Goal: Information Seeking & Learning: Learn about a topic

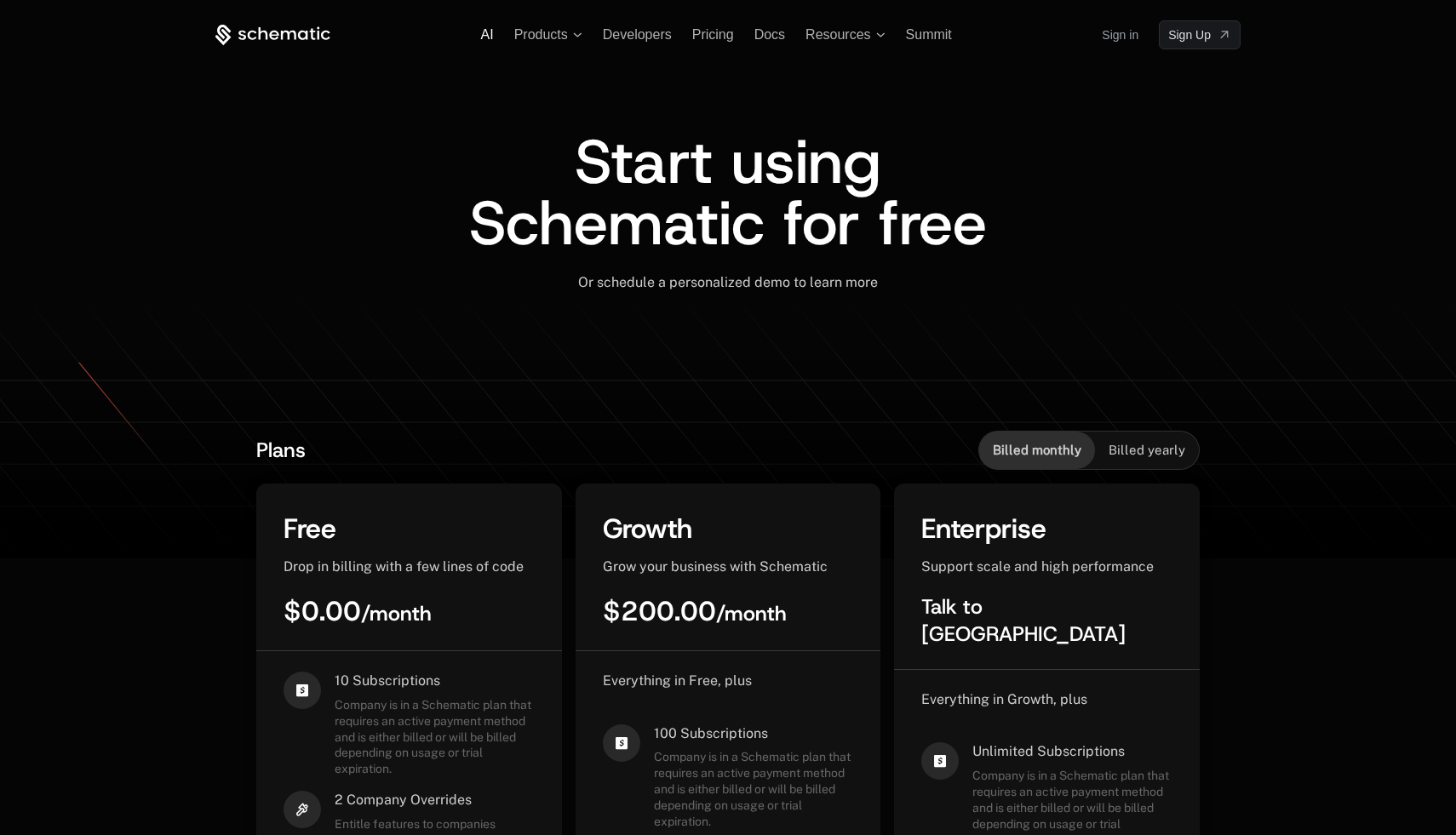
click at [488, 34] on span "AI" at bounding box center [487, 34] width 13 height 14
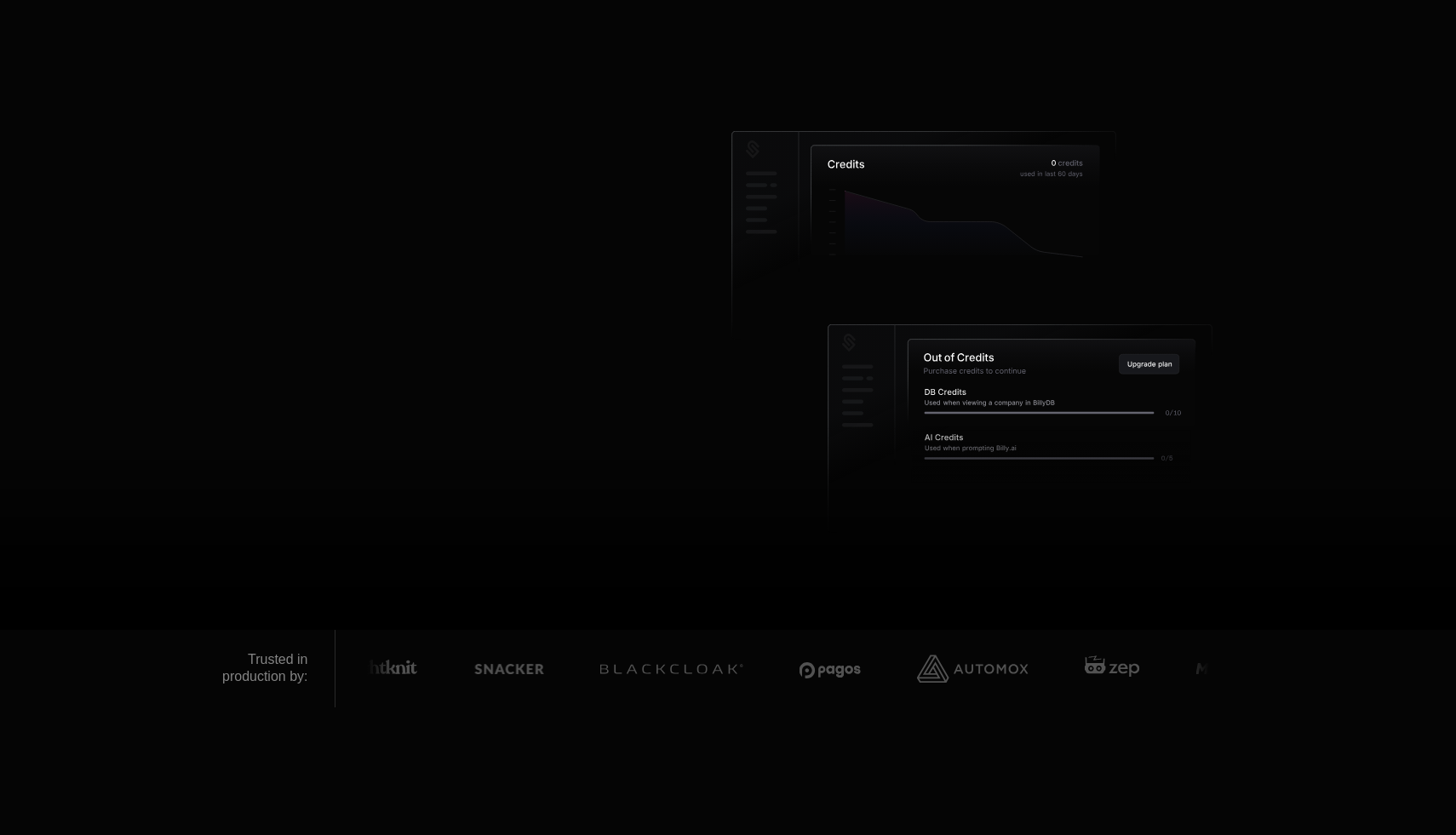
click at [311, 45] on div "AI Products Developers Pricing Docs Resources Summit Sign in Sign Up" at bounding box center [727, 34] width 1025 height 29
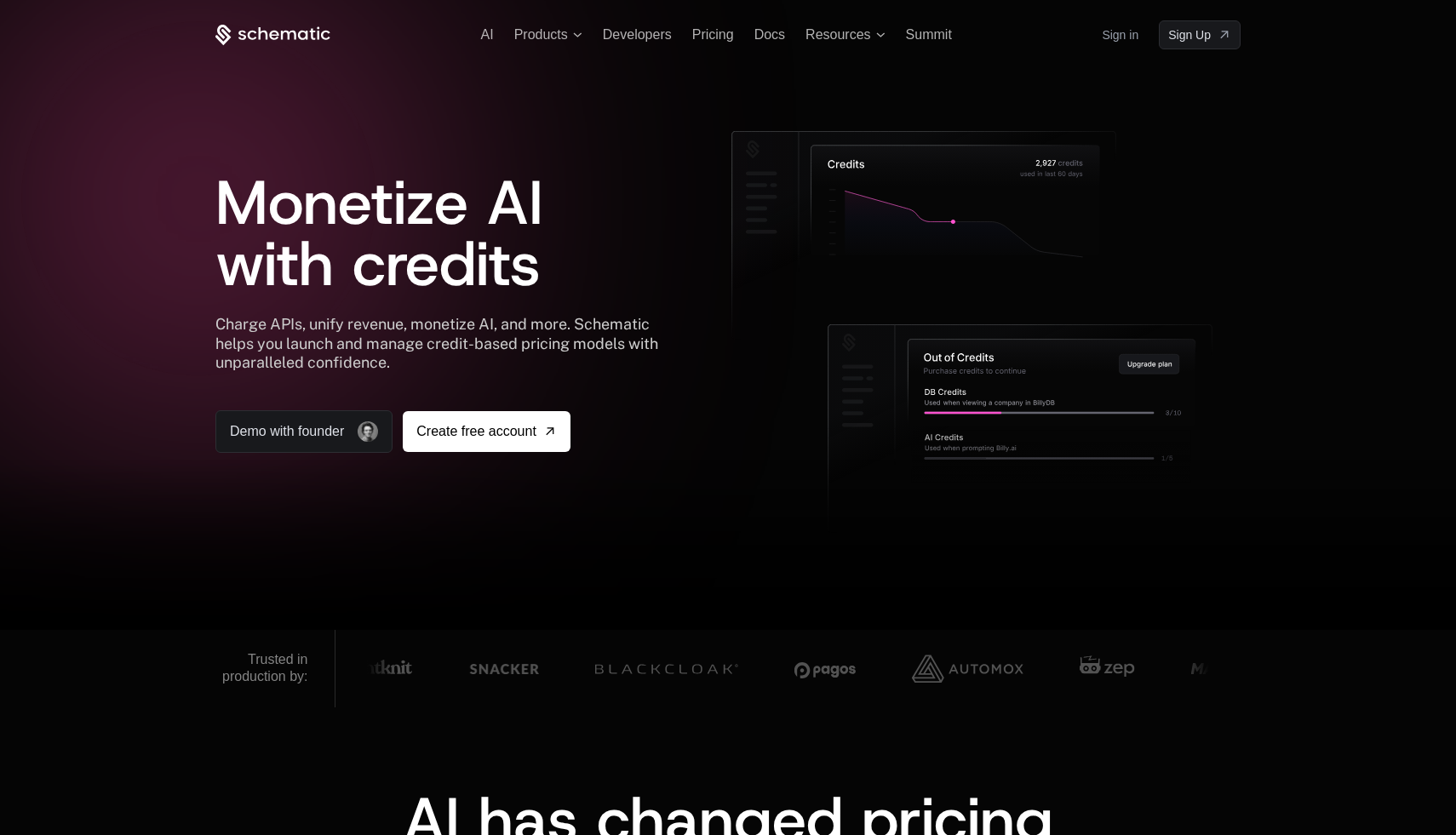
click at [282, 34] on icon at bounding box center [288, 34] width 15 height 9
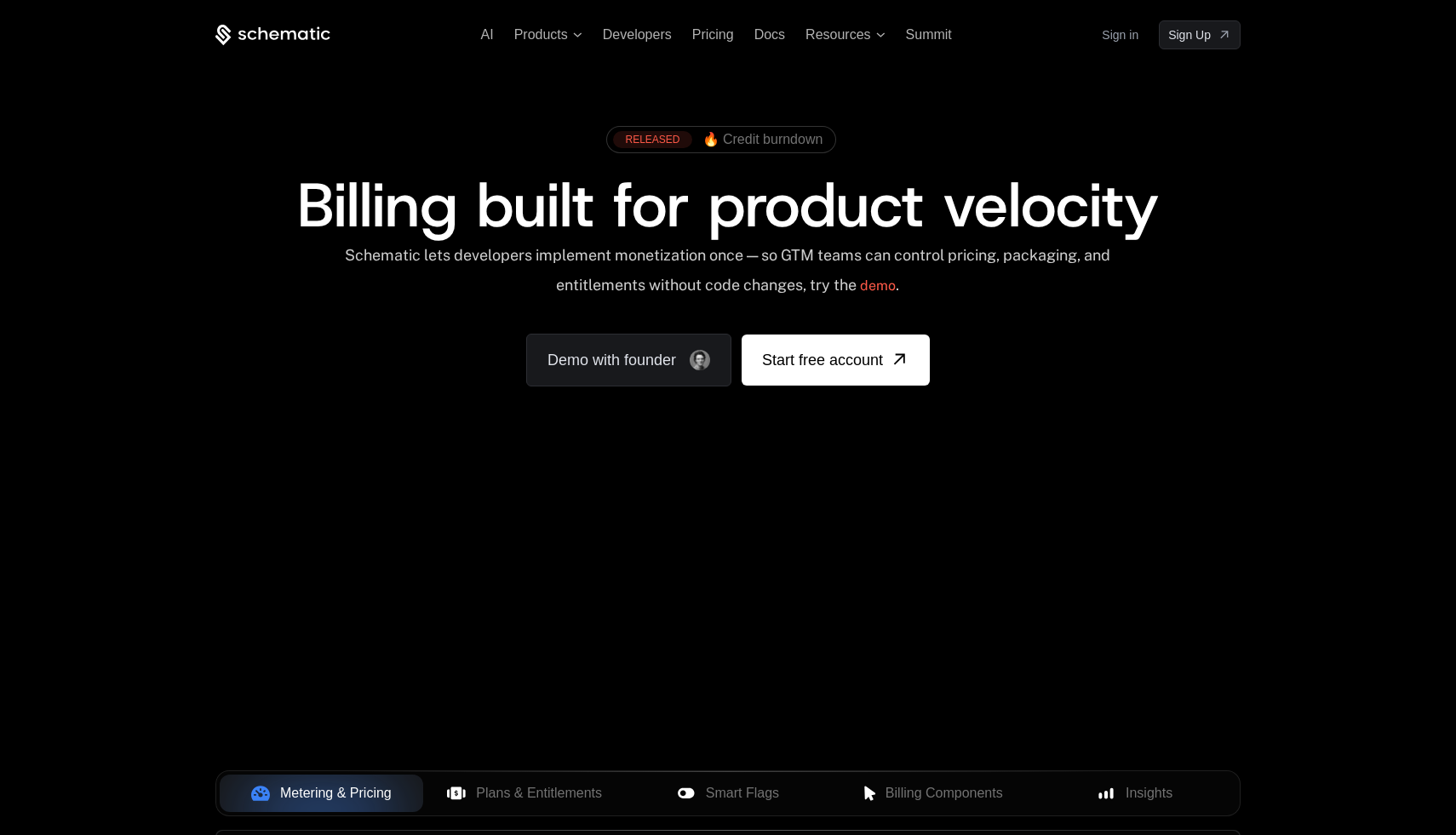
click at [383, 194] on span "Billing built for product velocity" at bounding box center [728, 205] width 862 height 82
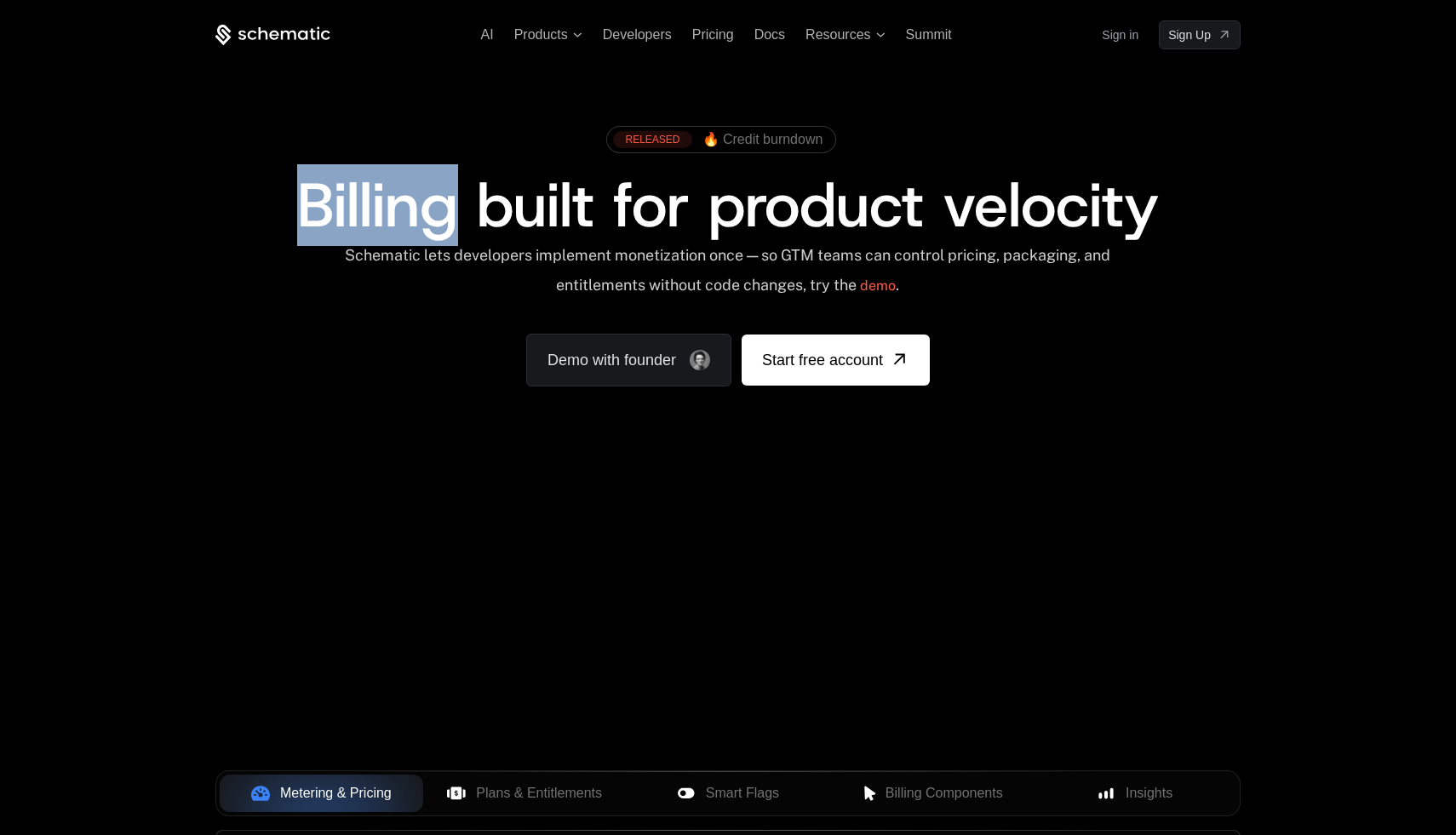
click at [383, 194] on span "Billing built for product velocity" at bounding box center [728, 205] width 862 height 82
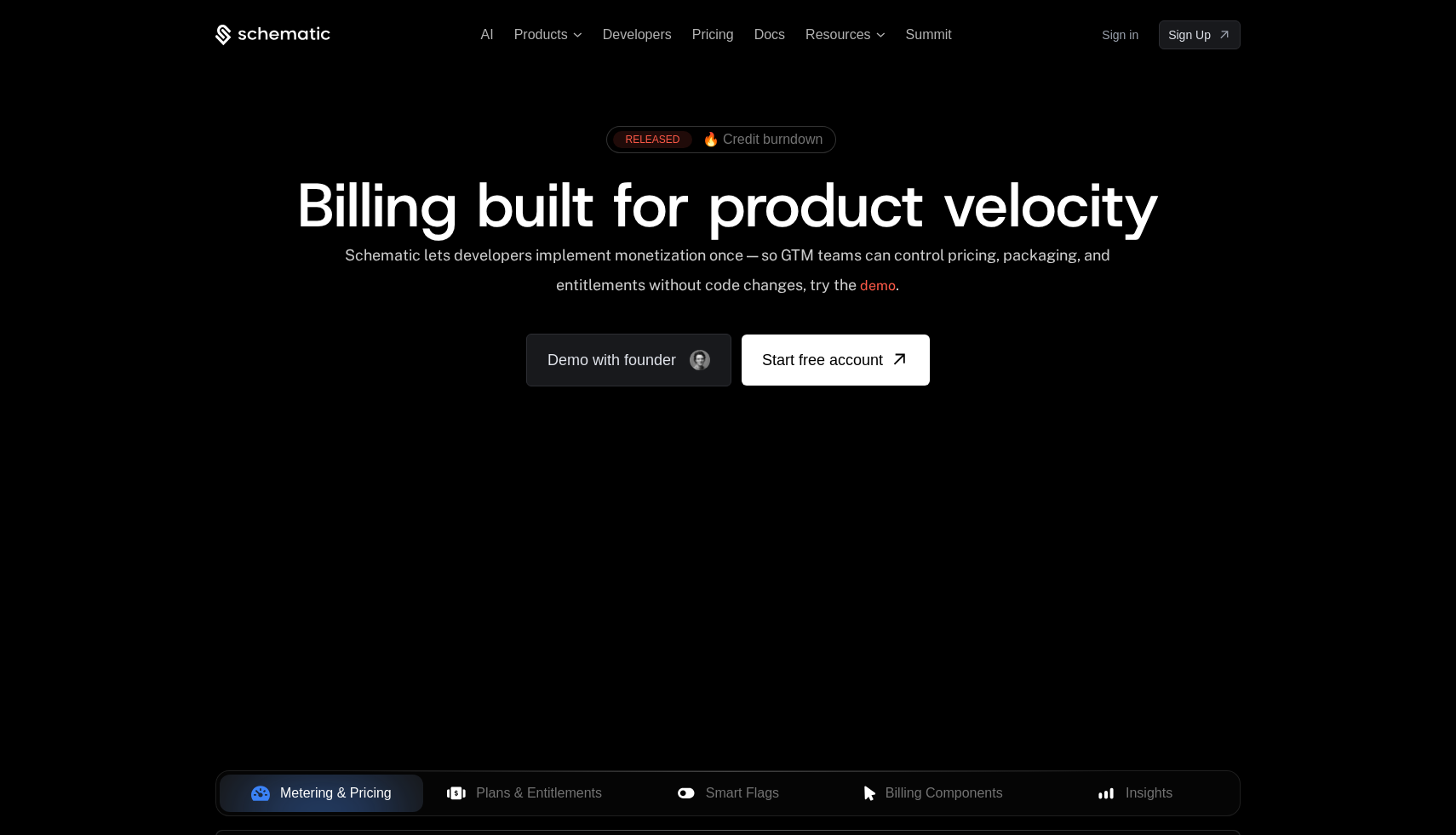
click at [620, 201] on span "Billing built for product velocity" at bounding box center [728, 205] width 862 height 82
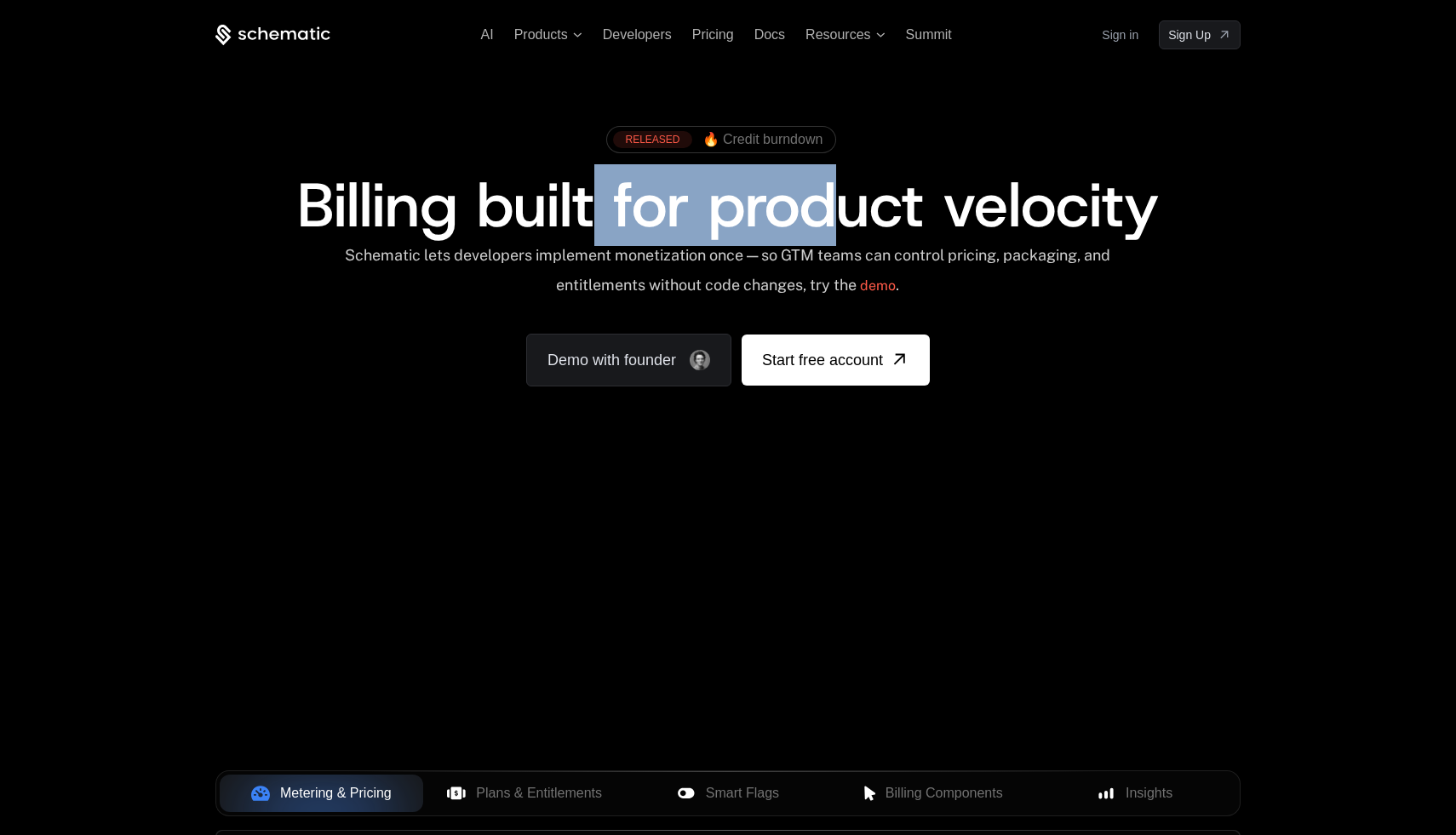
drag, startPoint x: 587, startPoint y: 211, endPoint x: 854, endPoint y: 211, distance: 267.4
click at [854, 211] on span "Billing built for product velocity" at bounding box center [728, 205] width 862 height 82
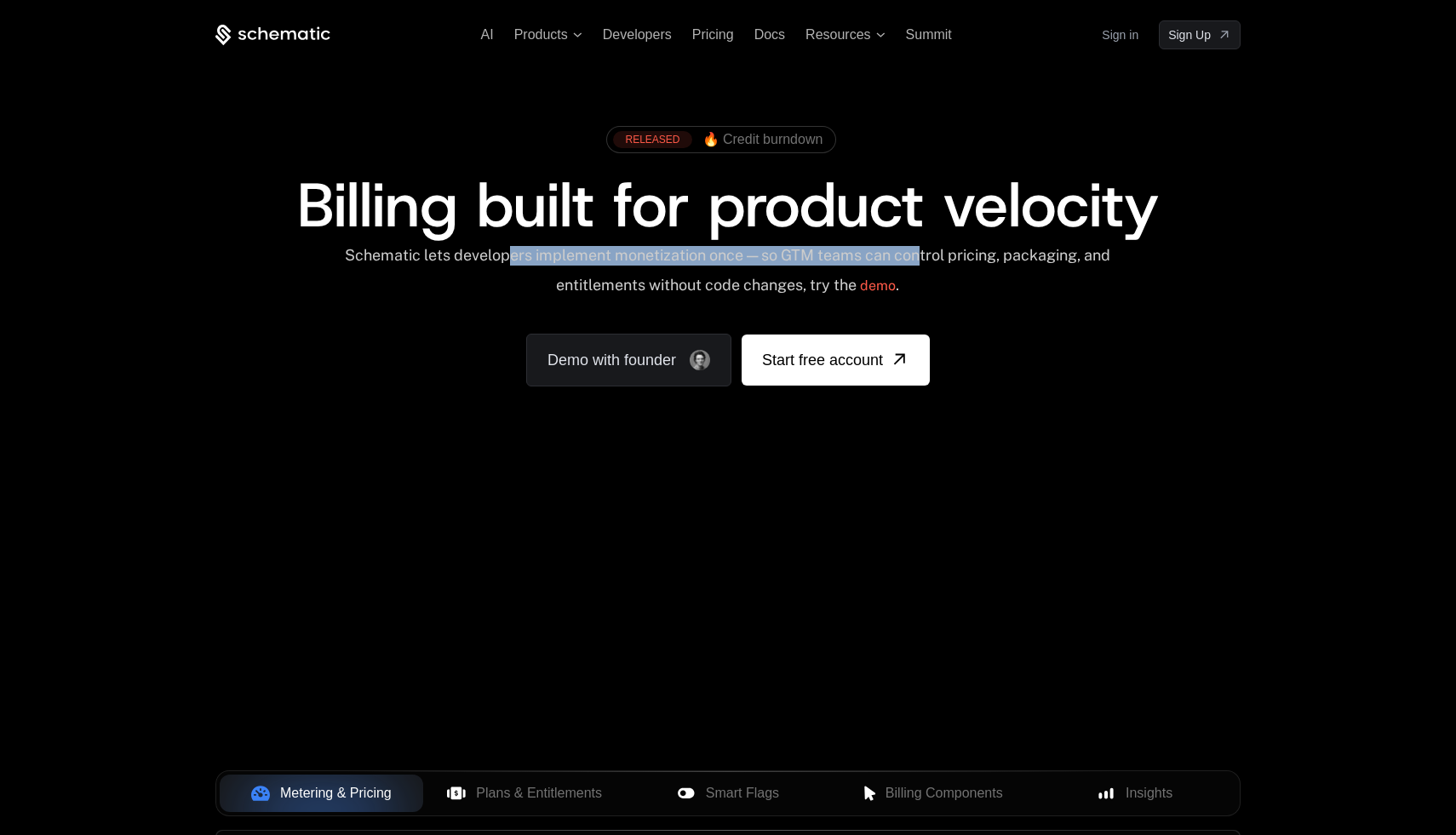
drag, startPoint x: 594, startPoint y: 256, endPoint x: 935, endPoint y: 259, distance: 340.6
click at [935, 259] on div "Schematic lets developers implement monetization once — so GTM teams can contro…" at bounding box center [727, 276] width 769 height 60
drag, startPoint x: 1003, startPoint y: 261, endPoint x: 546, endPoint y: 260, distance: 457.3
click at [546, 260] on div "Schematic lets developers implement monetization once — so GTM teams can contro…" at bounding box center [727, 276] width 769 height 60
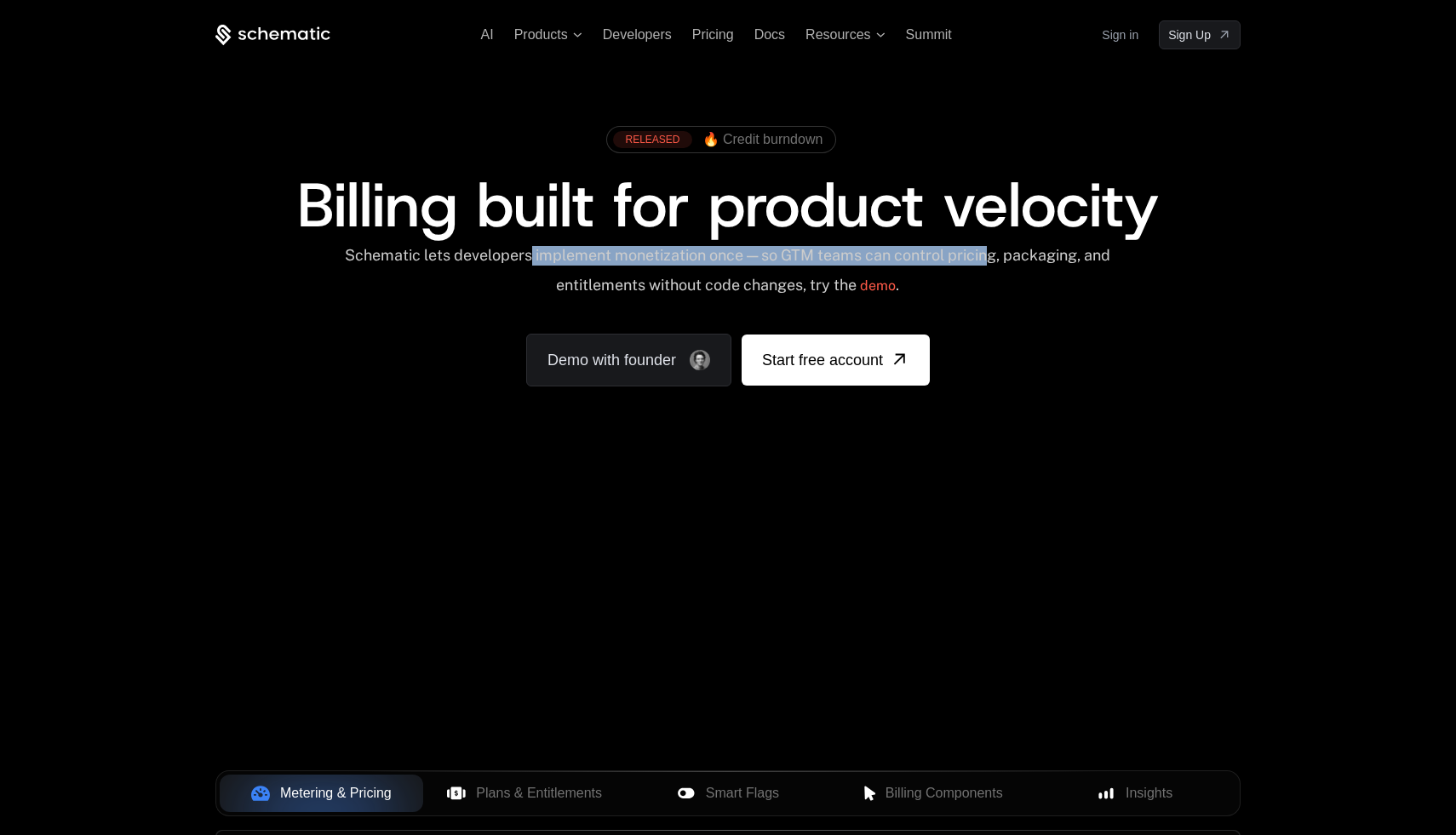
click at [546, 260] on div "Schematic lets developers implement monetization once — so GTM teams can contro…" at bounding box center [727, 276] width 769 height 60
drag, startPoint x: 537, startPoint y: 260, endPoint x: 759, endPoint y: 255, distance: 221.5
click at [759, 255] on div "Schematic lets developers implement monetization once — so GTM teams can contro…" at bounding box center [727, 276] width 769 height 60
drag, startPoint x: 466, startPoint y: 257, endPoint x: 1013, endPoint y: 251, distance: 547.6
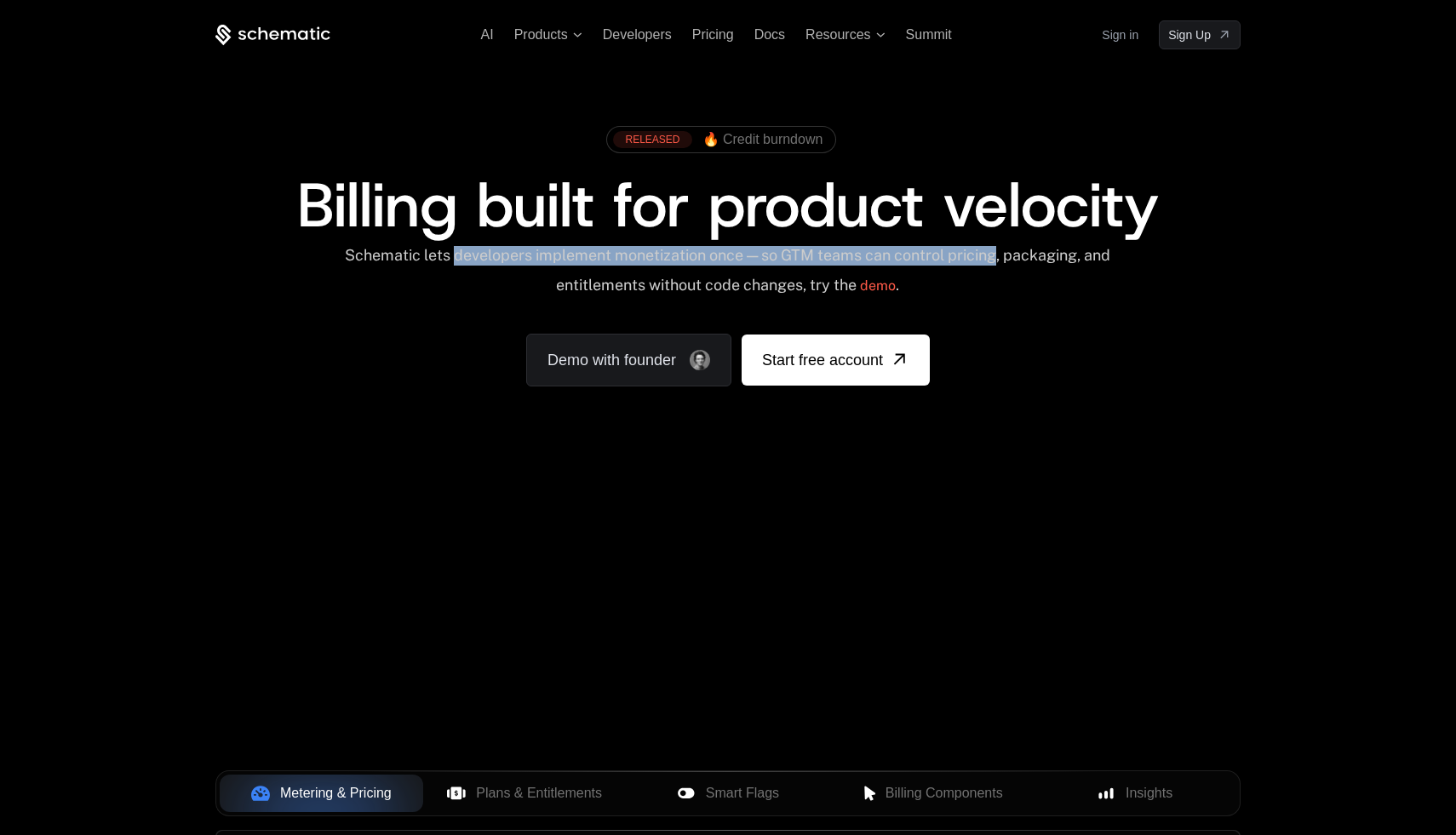
click at [1013, 251] on div "Schematic lets developers implement monetization once — so GTM teams can contro…" at bounding box center [727, 276] width 769 height 60
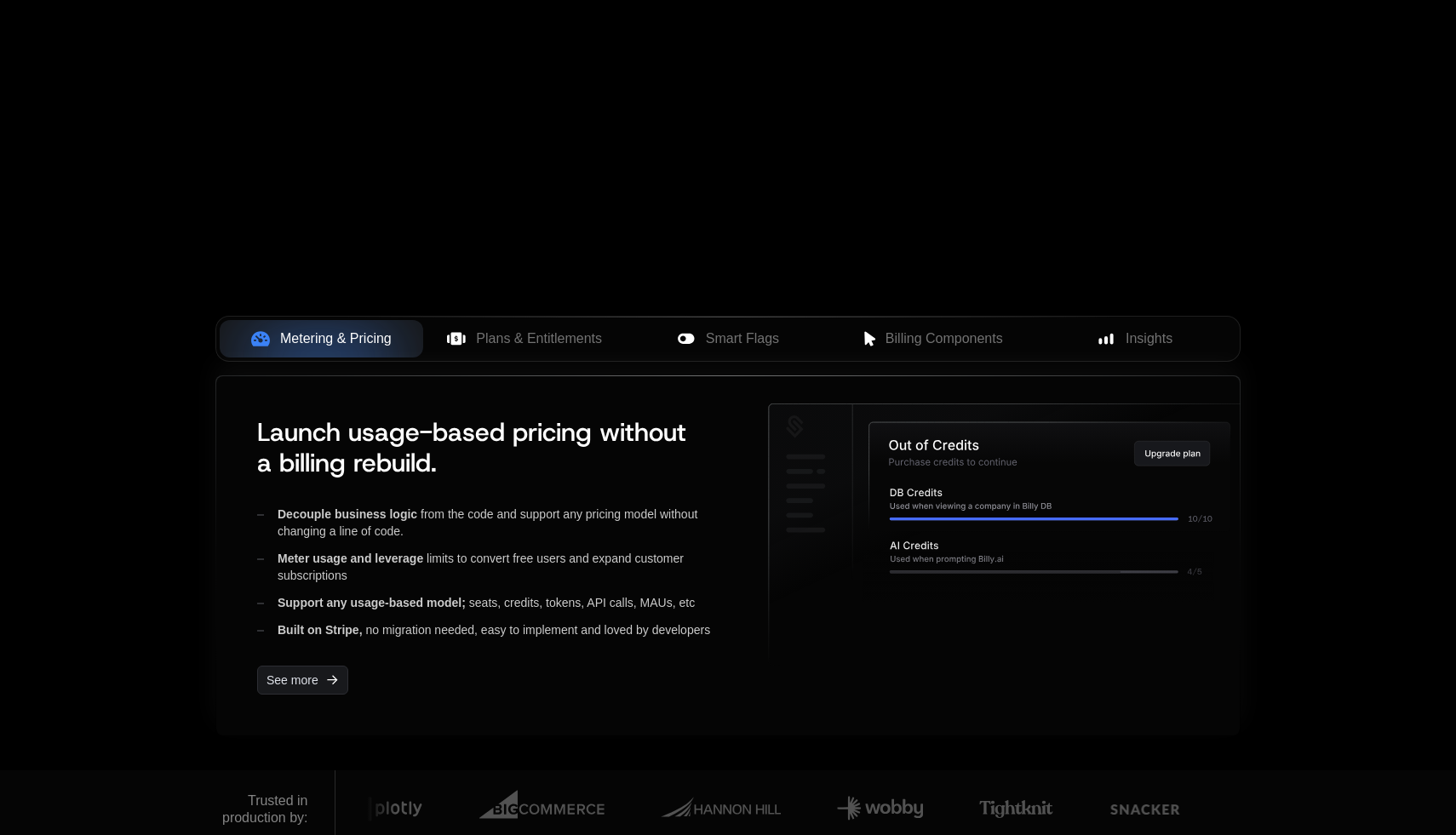
scroll to position [457, 0]
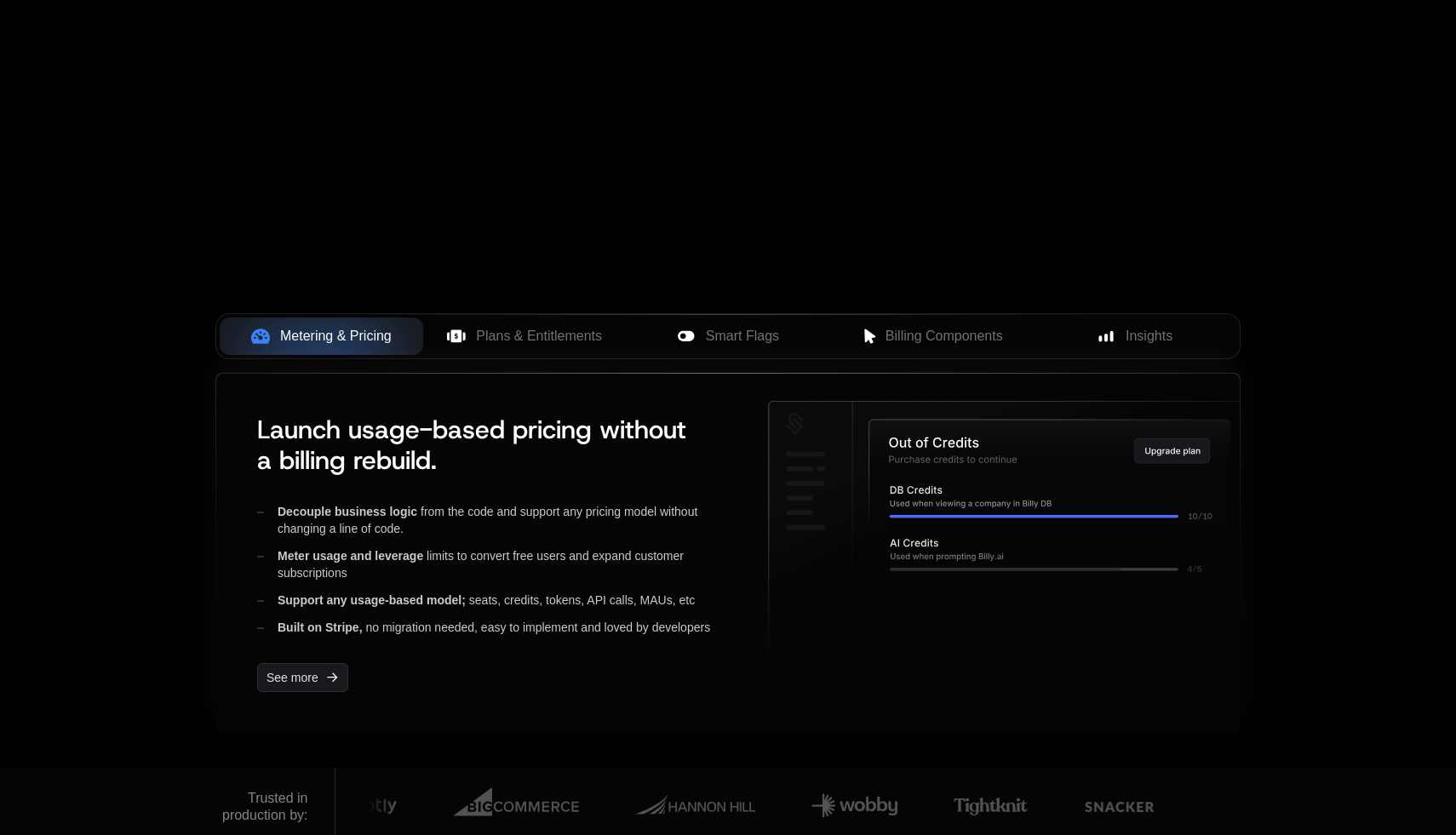
click at [392, 433] on span "Launch usage-based pricing without a billing rebuild." at bounding box center [471, 445] width 429 height 64
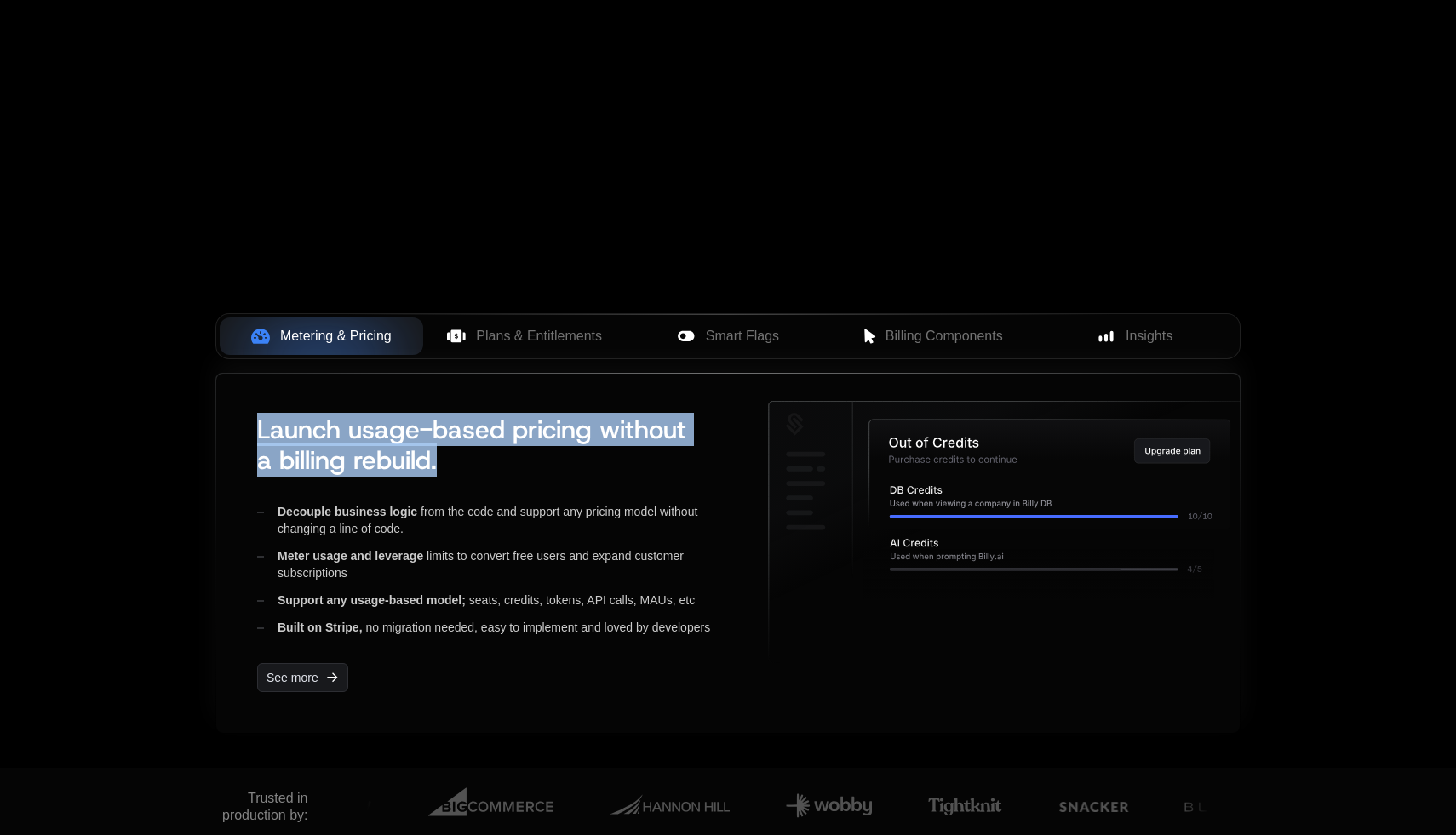
click at [392, 433] on span "Launch usage-based pricing without a billing rebuild." at bounding box center [471, 445] width 429 height 64
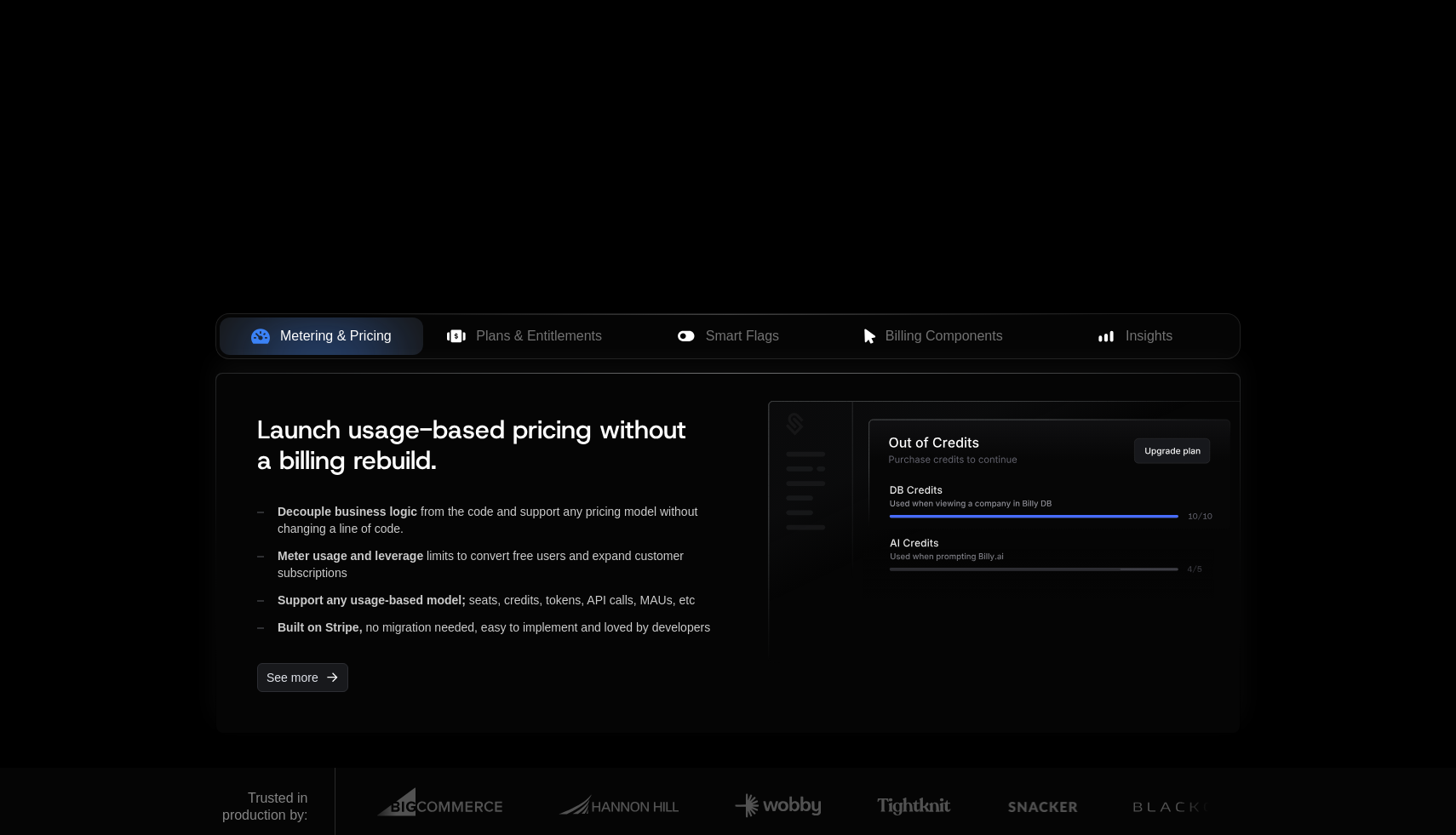
click at [412, 491] on div "Launch usage-based pricing without a billing rebuild. Decouple business logic f…" at bounding box center [492, 553] width 497 height 305
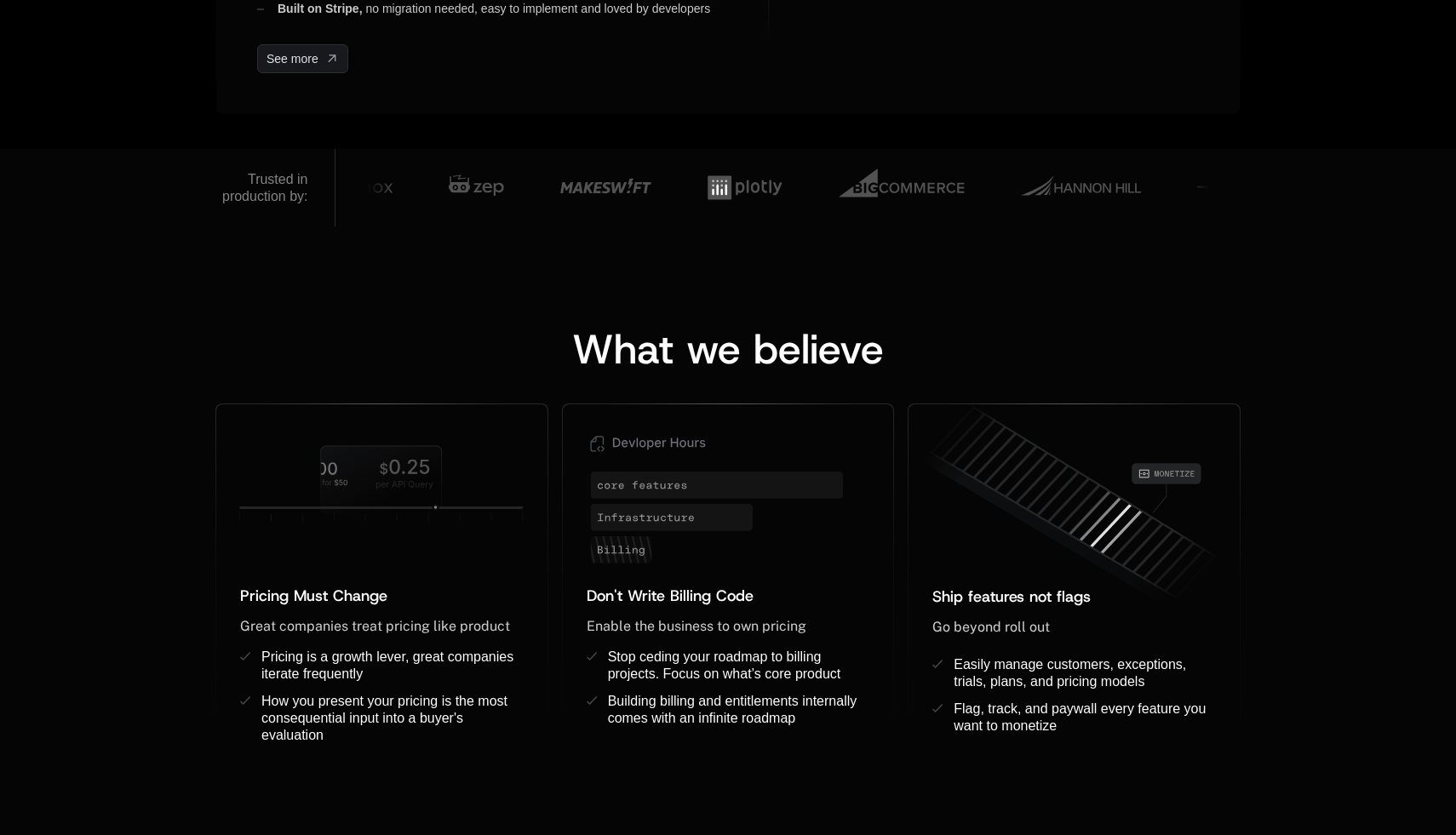
scroll to position [1079, 0]
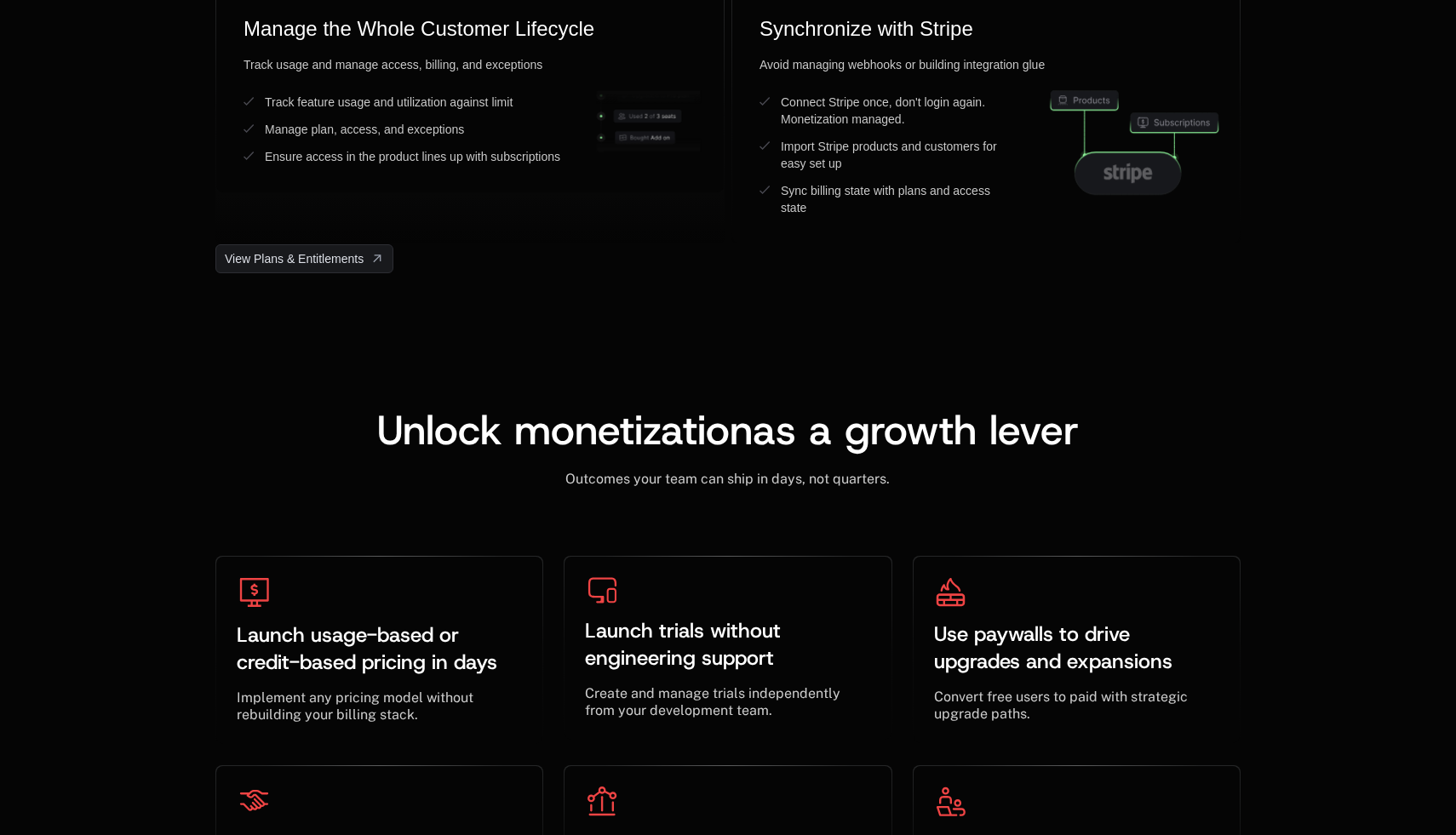
scroll to position [5187, 0]
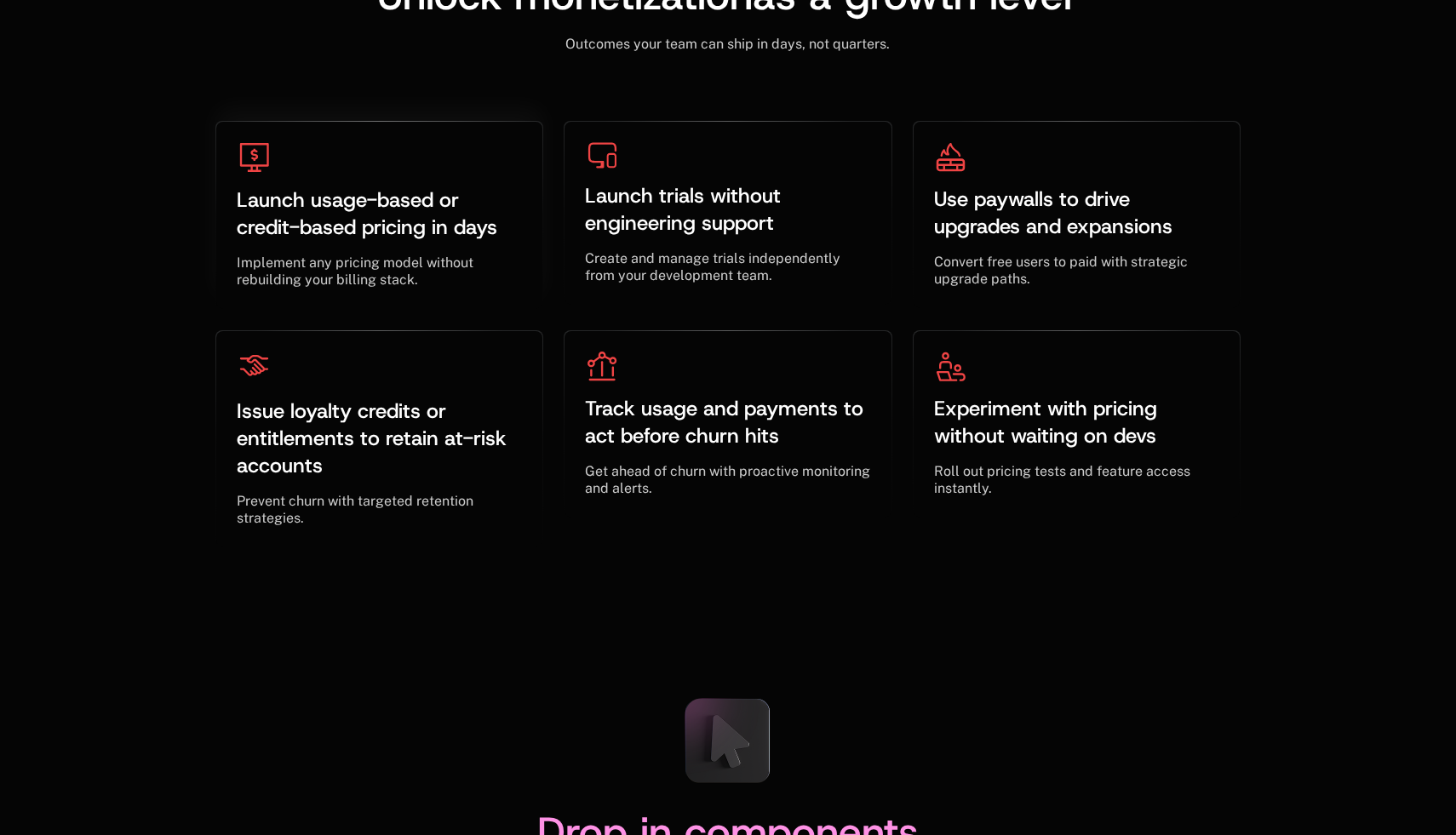
click at [325, 238] on span "Launch usage-based or credit-based pricing in days" at bounding box center [367, 213] width 261 height 55
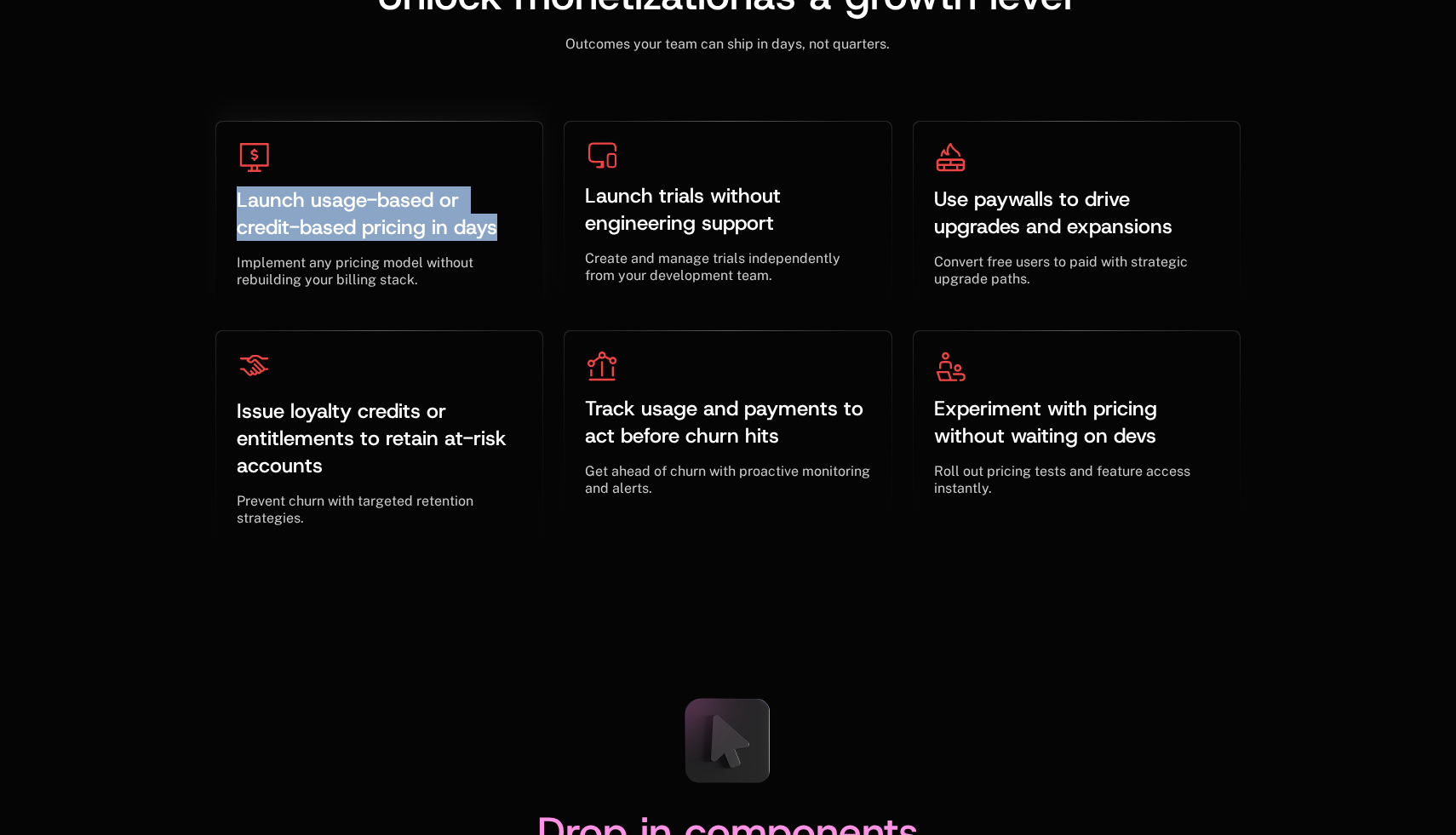
click at [325, 238] on span "Launch usage-based or credit-based pricing in days" at bounding box center [367, 213] width 261 height 55
click at [435, 233] on span "Launch usage-based or credit-based pricing in days" at bounding box center [367, 213] width 261 height 55
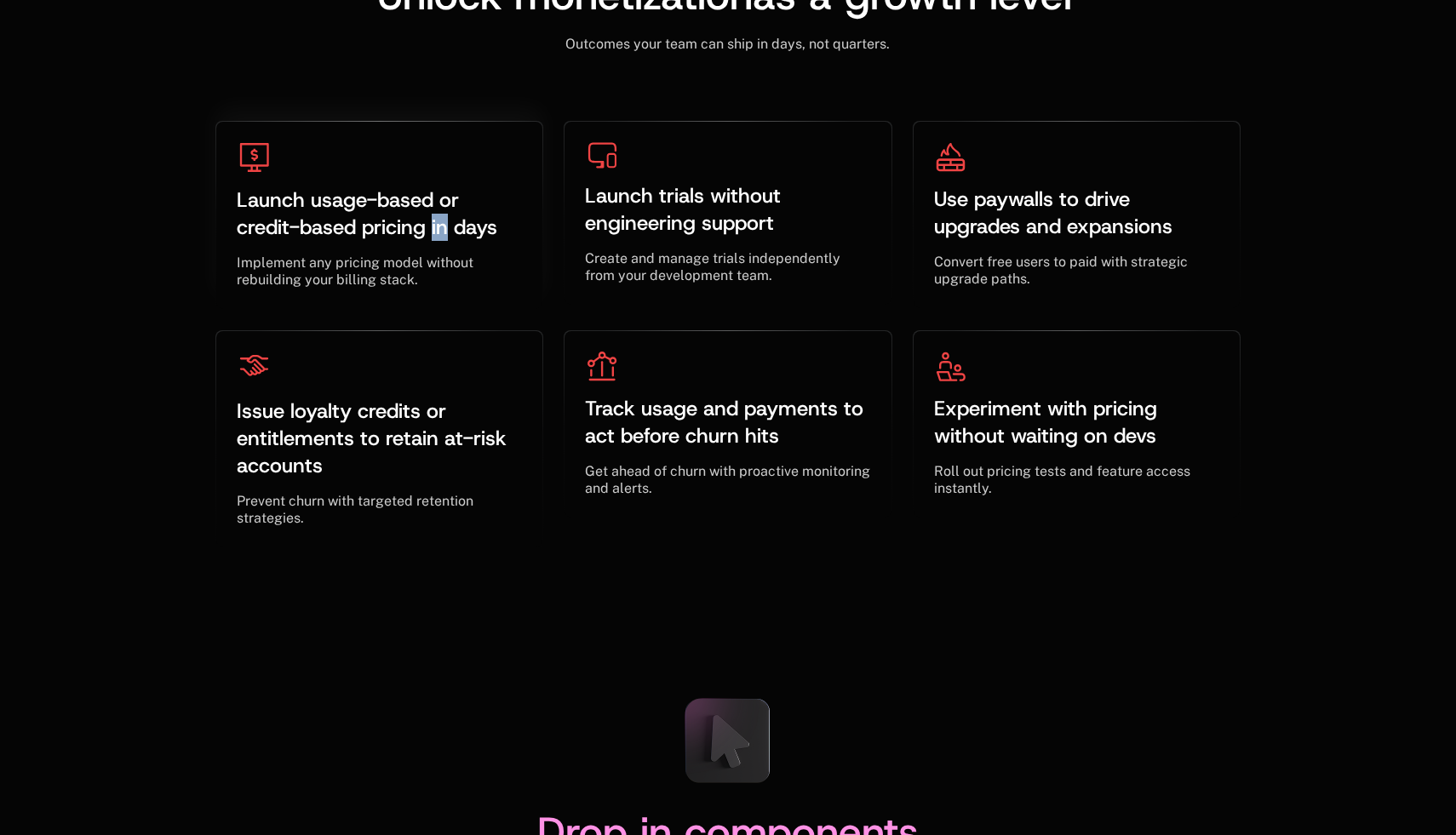
click at [435, 233] on span "Launch usage-based or credit-based pricing in days" at bounding box center [367, 213] width 261 height 55
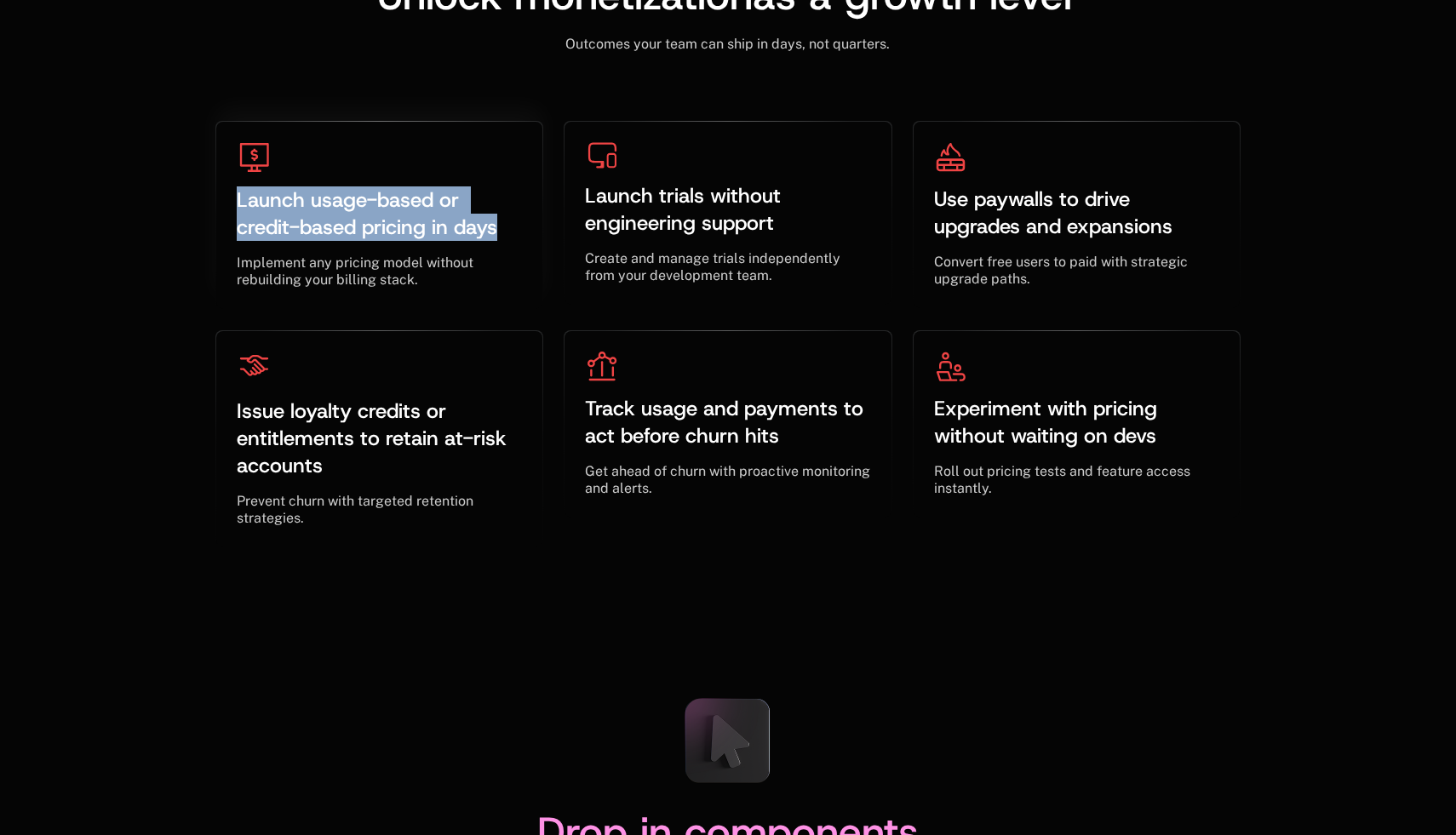
click at [435, 233] on span "Launch usage-based or credit-based pricing in days" at bounding box center [367, 213] width 261 height 55
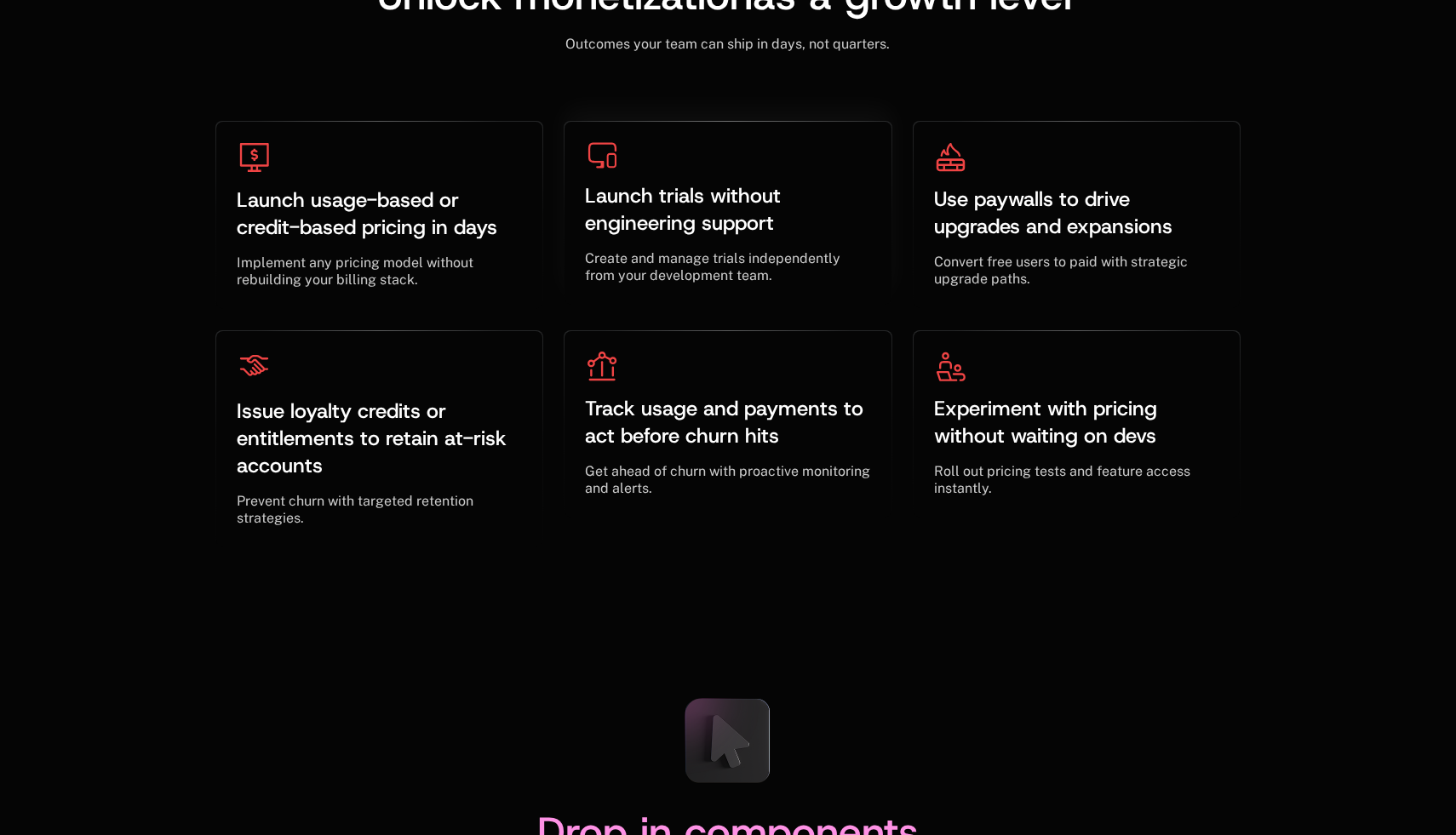
click at [637, 239] on div "Launch trials without engineering support ﻿ ﻿" at bounding box center [727, 210] width 285 height 82
click at [935, 238] on span "Use paywalls to drive upgrades and expansions" at bounding box center [1053, 213] width 238 height 55
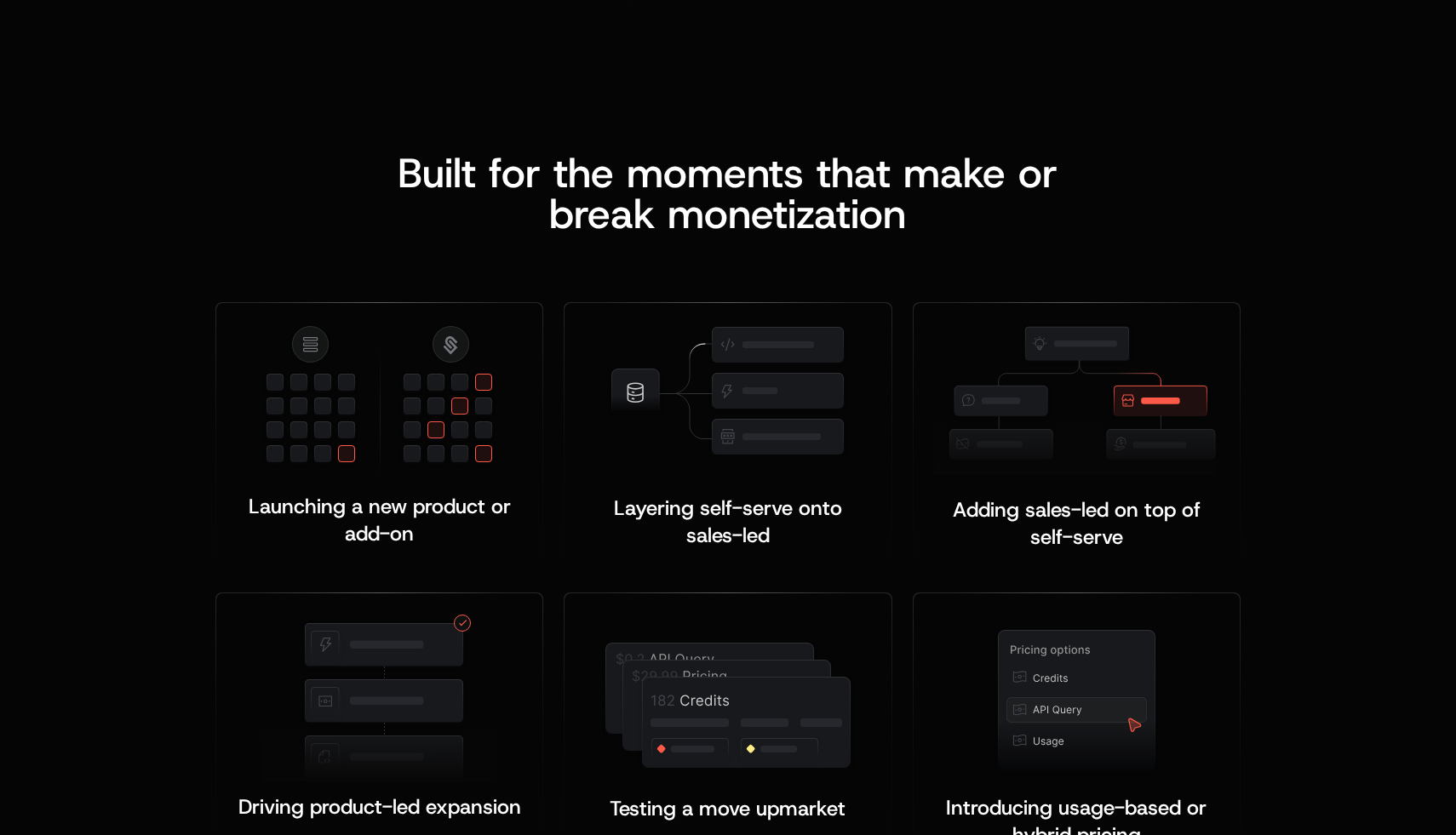
scroll to position [3095, 0]
